Goal: Navigation & Orientation: Find specific page/section

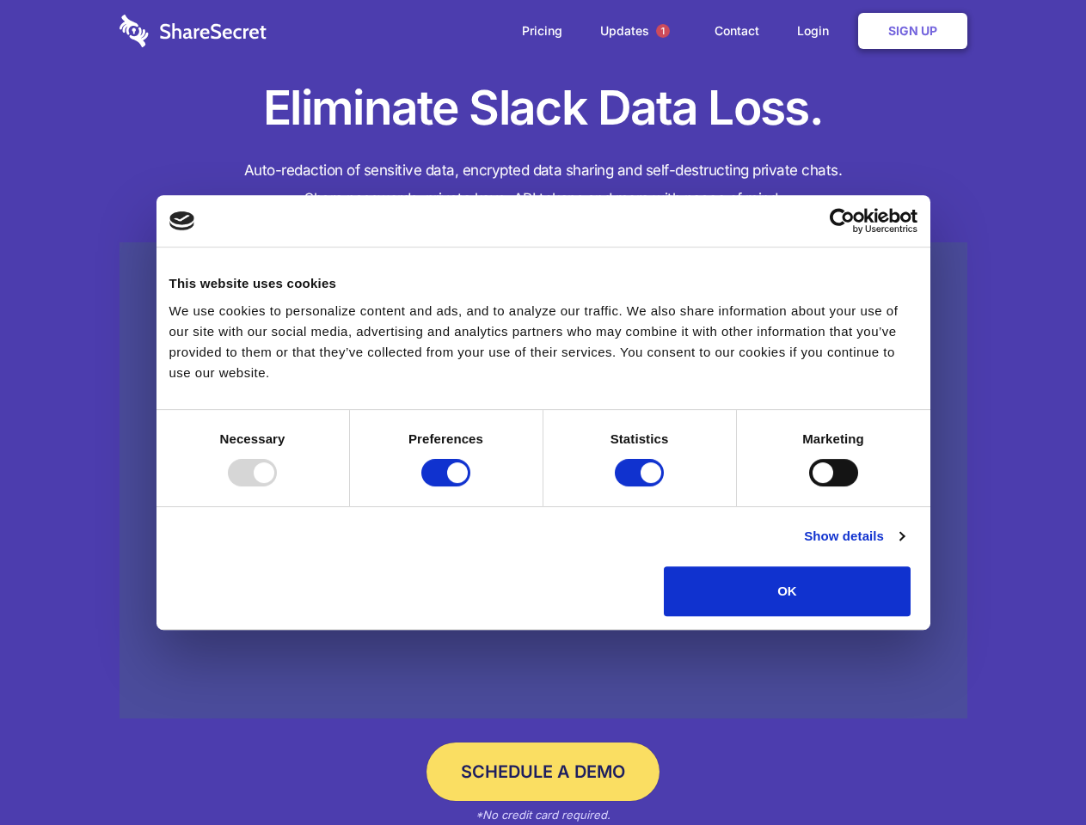
click at [277, 487] on div at bounding box center [252, 473] width 49 height 28
click at [470, 487] on input "Preferences" at bounding box center [445, 473] width 49 height 28
checkbox input "false"
click at [641, 487] on input "Statistics" at bounding box center [639, 473] width 49 height 28
checkbox input "false"
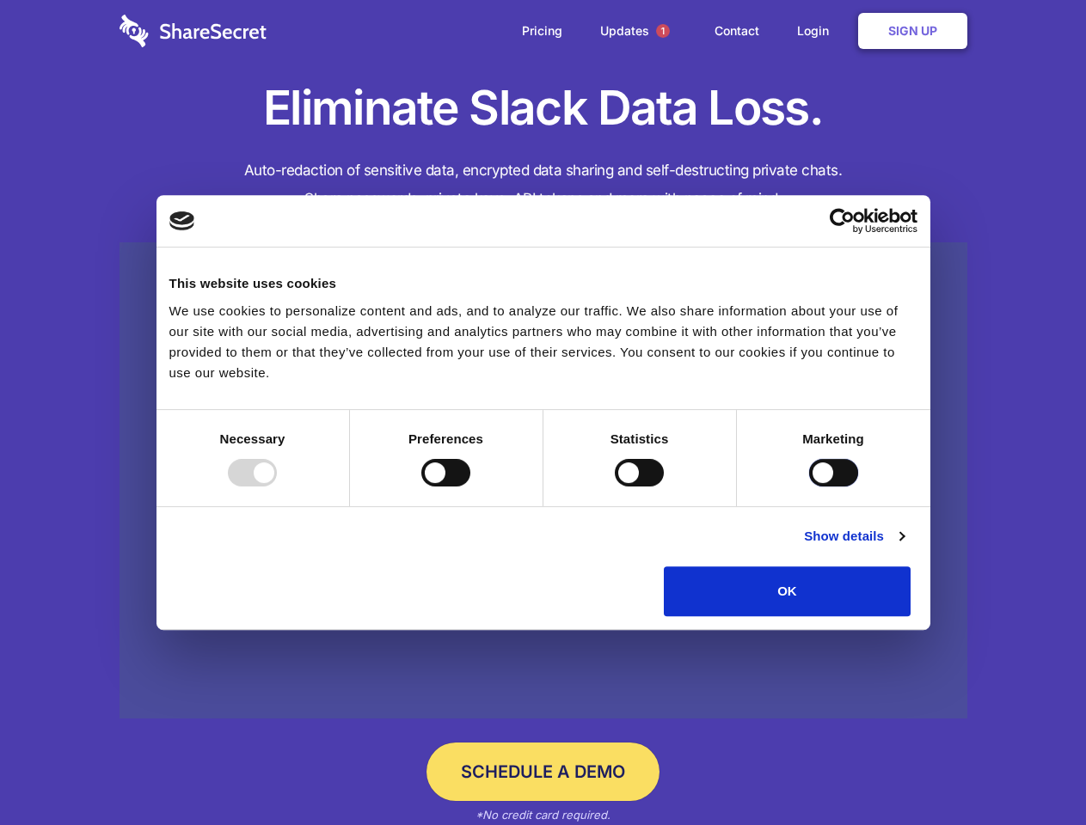
click at [809, 487] on input "Marketing" at bounding box center [833, 473] width 49 height 28
checkbox input "true"
click at [903, 547] on link "Show details" at bounding box center [854, 536] width 100 height 21
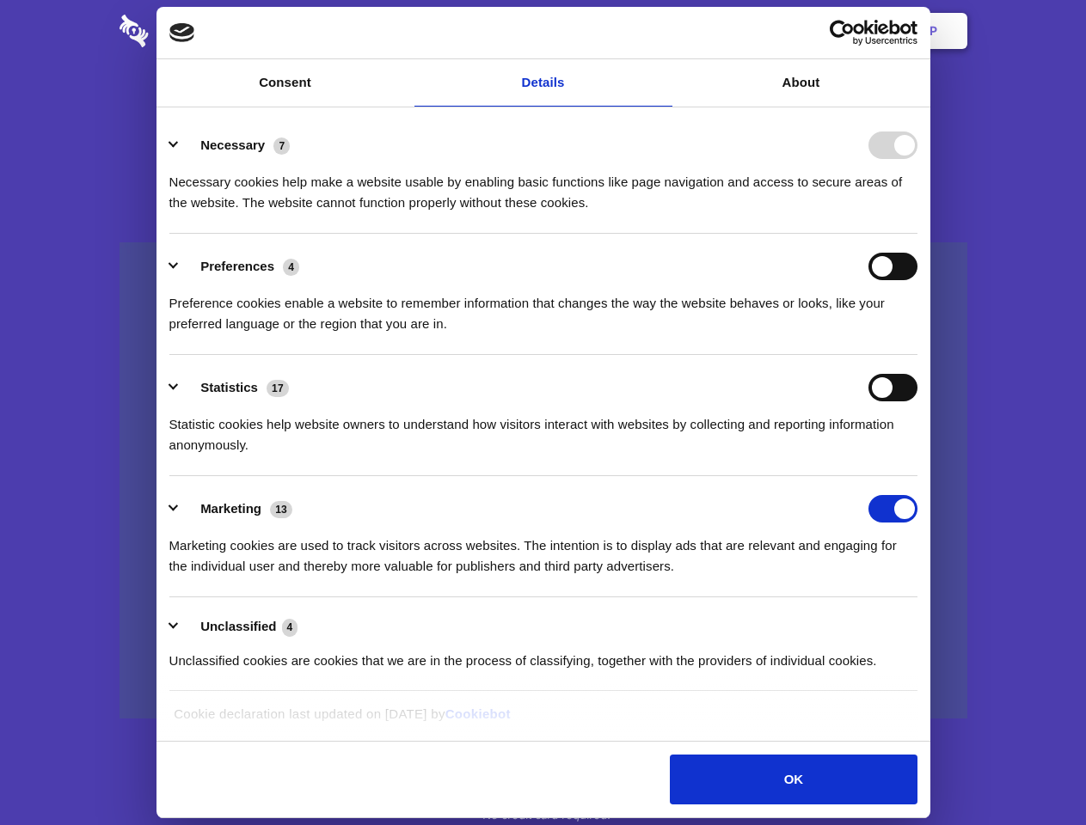
click at [917, 213] on div "Necessary cookies help make a website usable by enabling basic functions like p…" at bounding box center [543, 186] width 748 height 54
click at [662, 31] on span "1" at bounding box center [663, 31] width 14 height 14
